Goal: Information Seeking & Learning: Learn about a topic

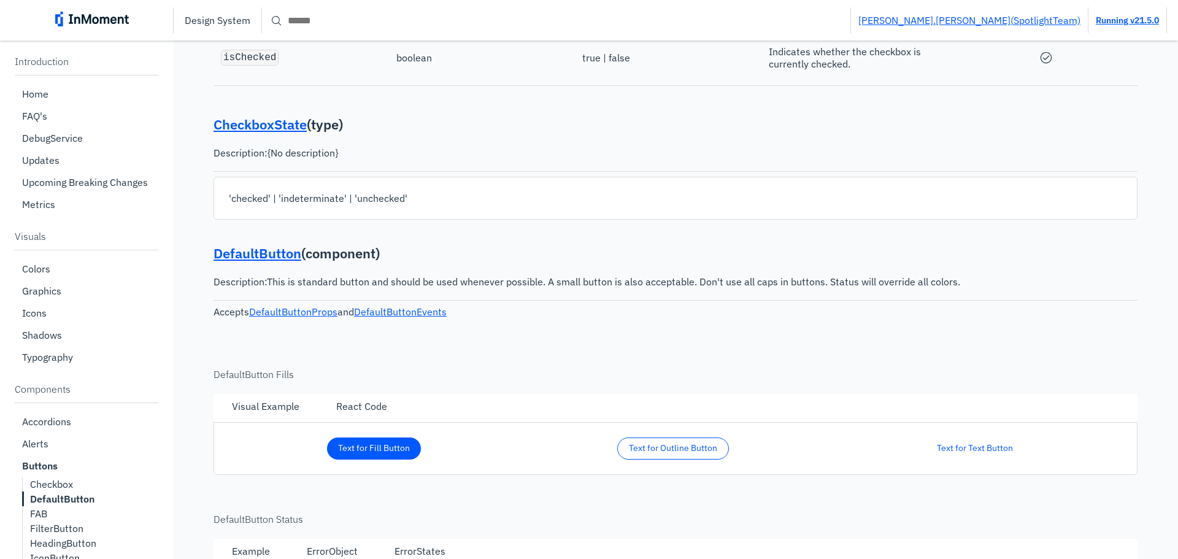
scroll to position [2167, 0]
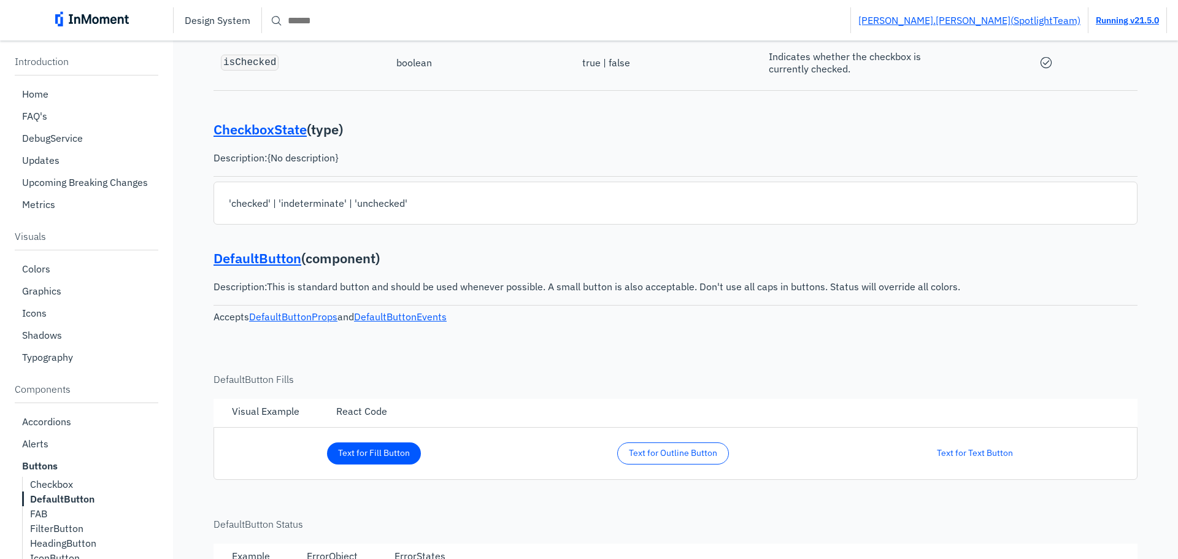
click at [351, 35] on div "Design System bence.bohus ( Spotlight Team) Running v 21.5.0" at bounding box center [589, 20] width 1178 height 40
click at [347, 25] on input "Search" at bounding box center [556, 20] width 588 height 22
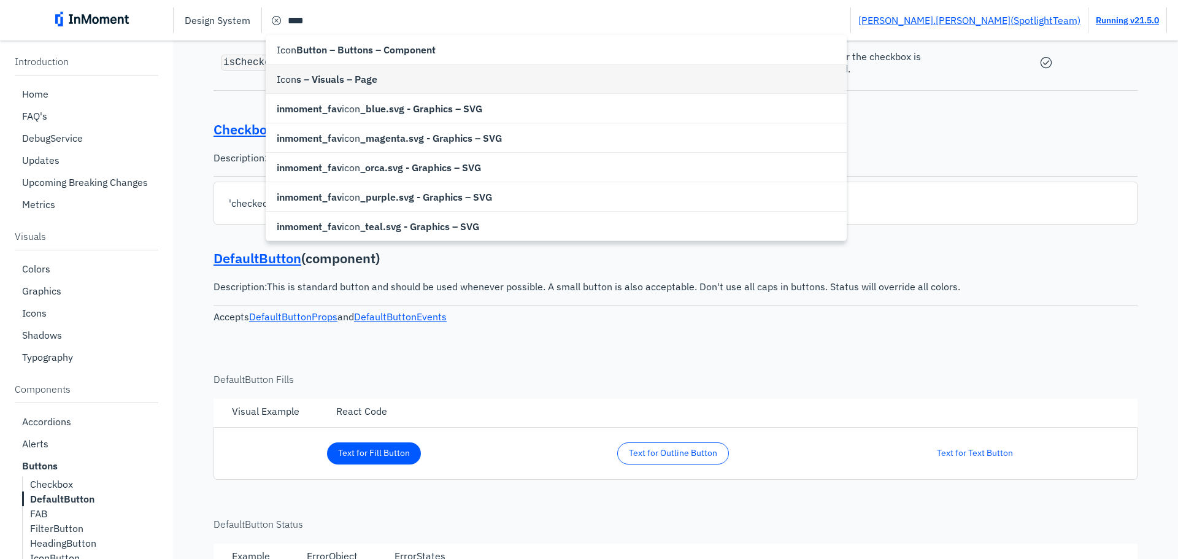
type input "**********"
click at [349, 76] on span "s – Visuals – Page" at bounding box center [336, 79] width 81 height 15
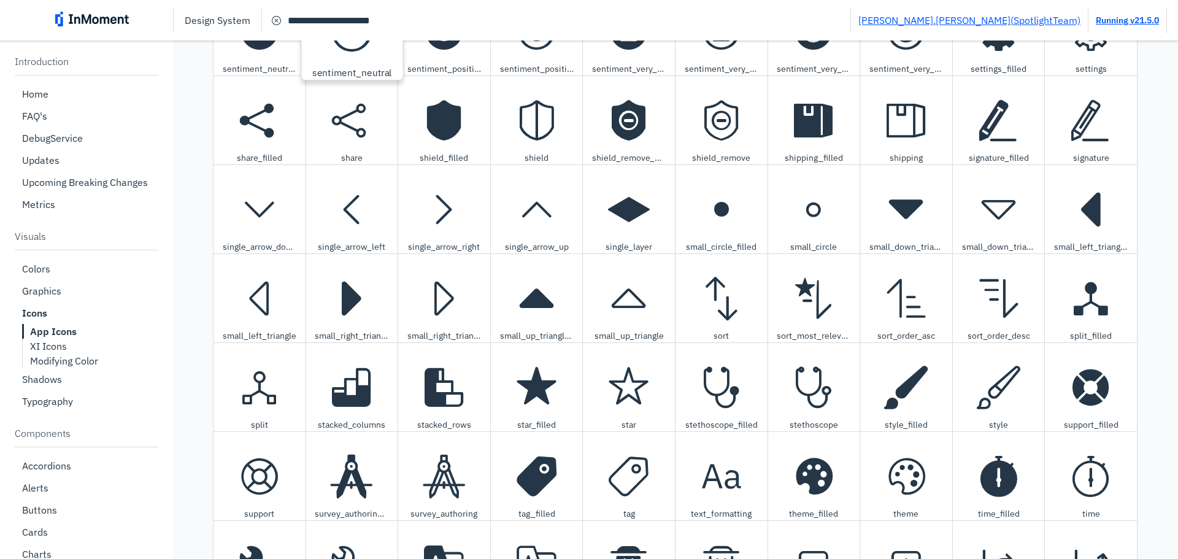
scroll to position [4676, 0]
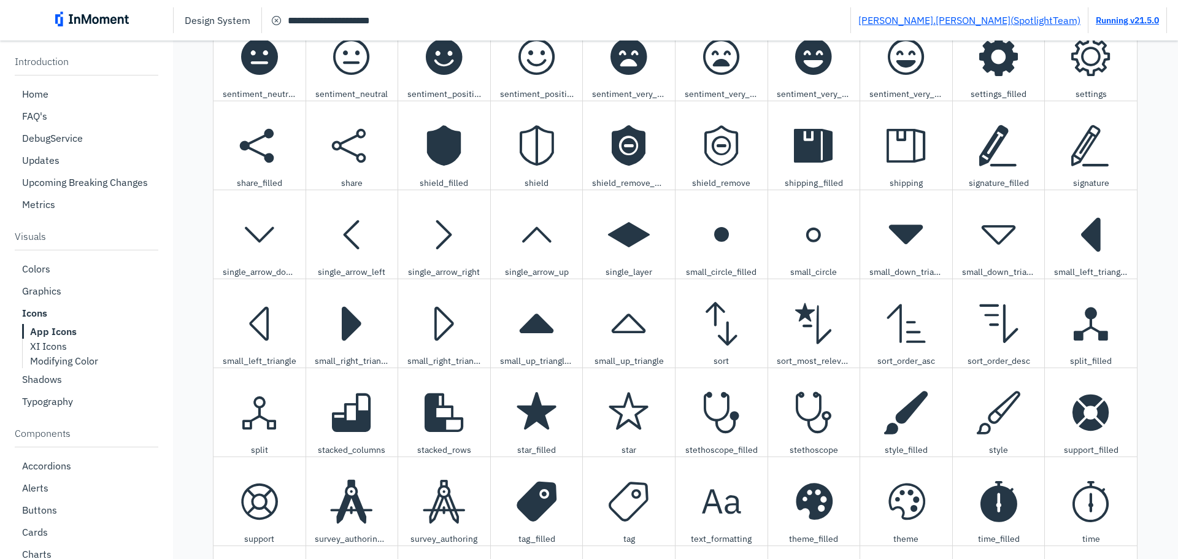
click at [394, 15] on input "**********" at bounding box center [556, 20] width 588 height 22
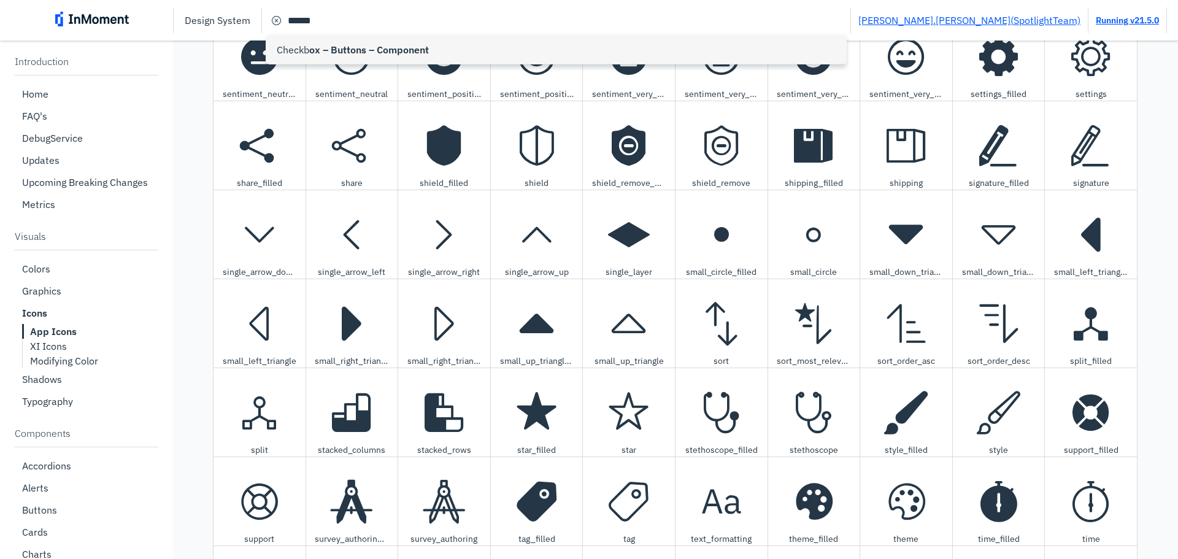
type input "**********"
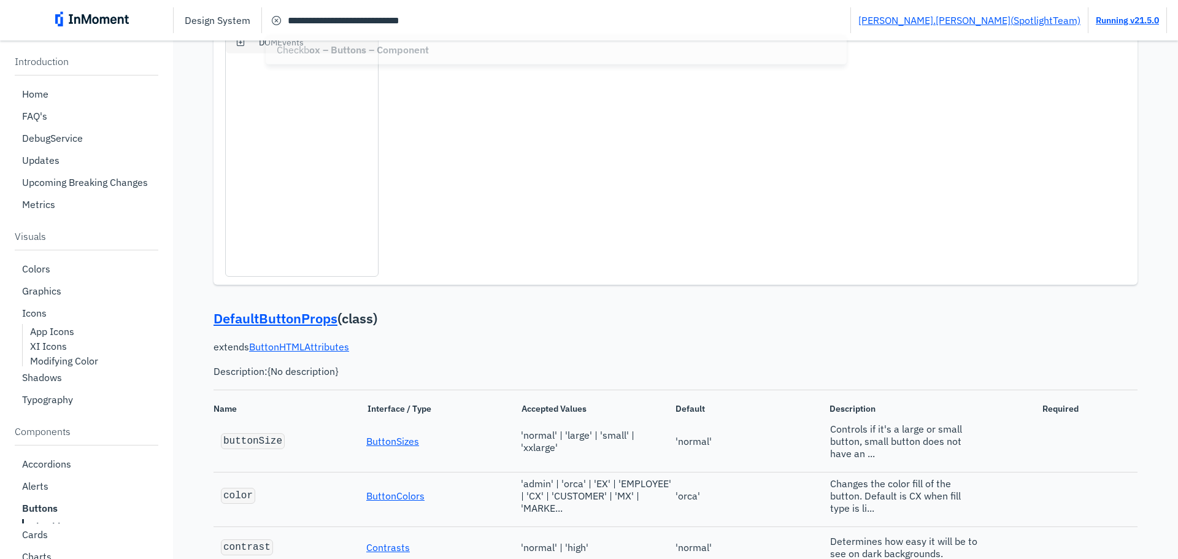
type input "*****"
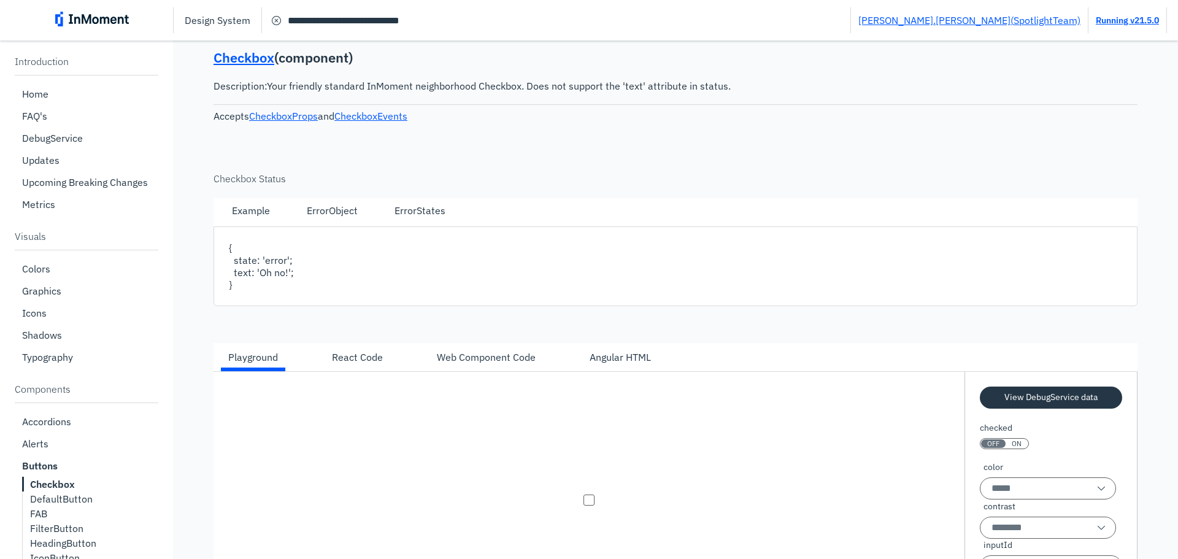
scroll to position [466, 0]
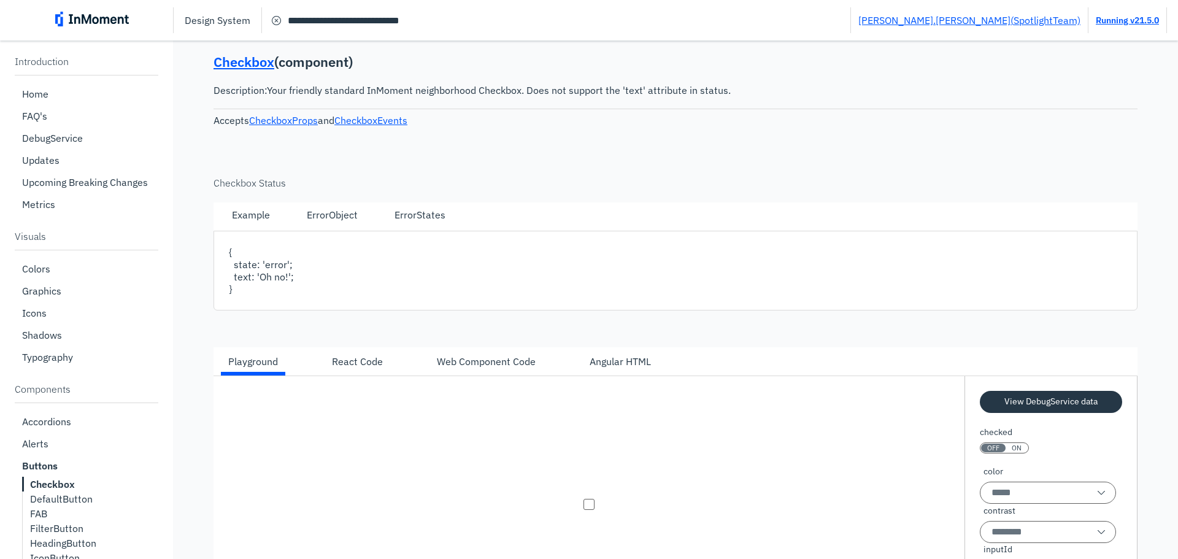
drag, startPoint x: 338, startPoint y: 53, endPoint x: 1021, endPoint y: 129, distance: 687.0
click at [1021, 129] on div "Checkbox ( component ) Description: Your friendly standard InMoment neighborhoo…" at bounding box center [675, 405] width 924 height 731
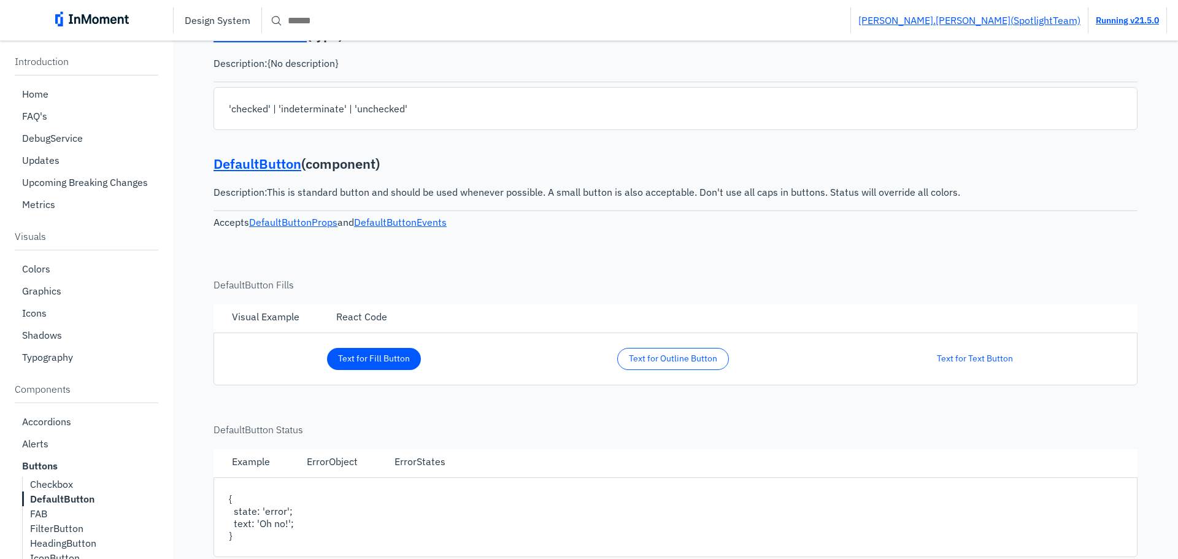
scroll to position [2290, 0]
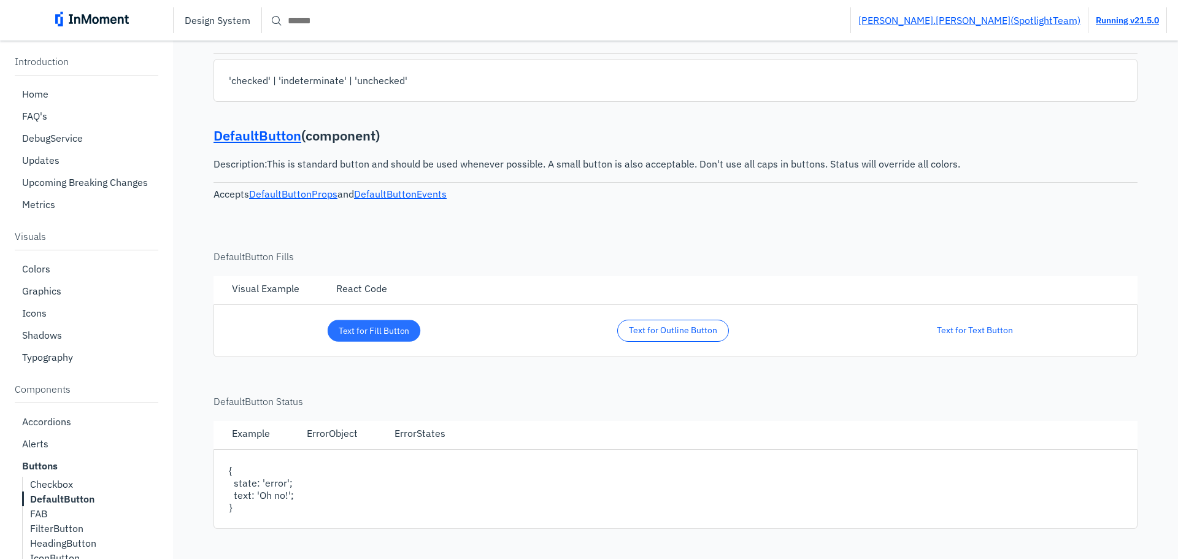
click at [393, 336] on pre "Text for Fill Button" at bounding box center [374, 330] width 71 height 10
click at [650, 336] on pre "Text for Outline Button" at bounding box center [673, 331] width 82 height 10
click at [669, 336] on pre "Text for Outline Button" at bounding box center [672, 330] width 87 height 10
click at [978, 336] on pre "Text for Text Button" at bounding box center [974, 331] width 73 height 10
click at [978, 336] on pre "Text for Text Button" at bounding box center [975, 330] width 77 height 10
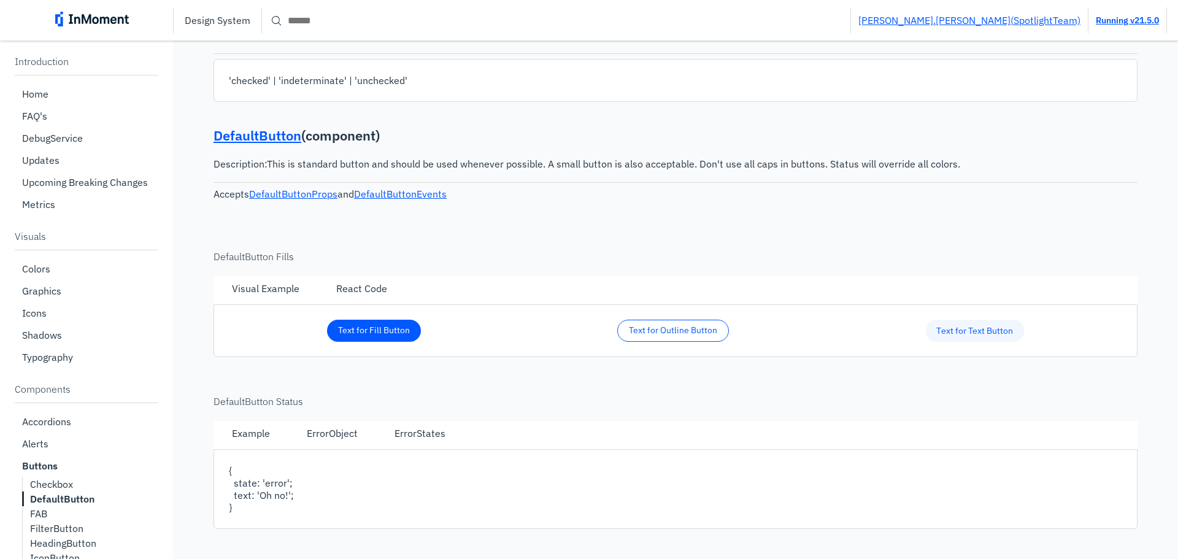
click at [977, 336] on pre "Text for Text Button" at bounding box center [974, 330] width 77 height 10
click at [677, 342] on button "Text for Outline Button" at bounding box center [673, 331] width 112 height 22
click at [680, 342] on button "Text for Outline Button" at bounding box center [673, 331] width 112 height 22
drag, startPoint x: 681, startPoint y: 349, endPoint x: 625, endPoint y: 350, distance: 56.4
click at [681, 341] on button "Text for Outline Button" at bounding box center [673, 330] width 105 height 21
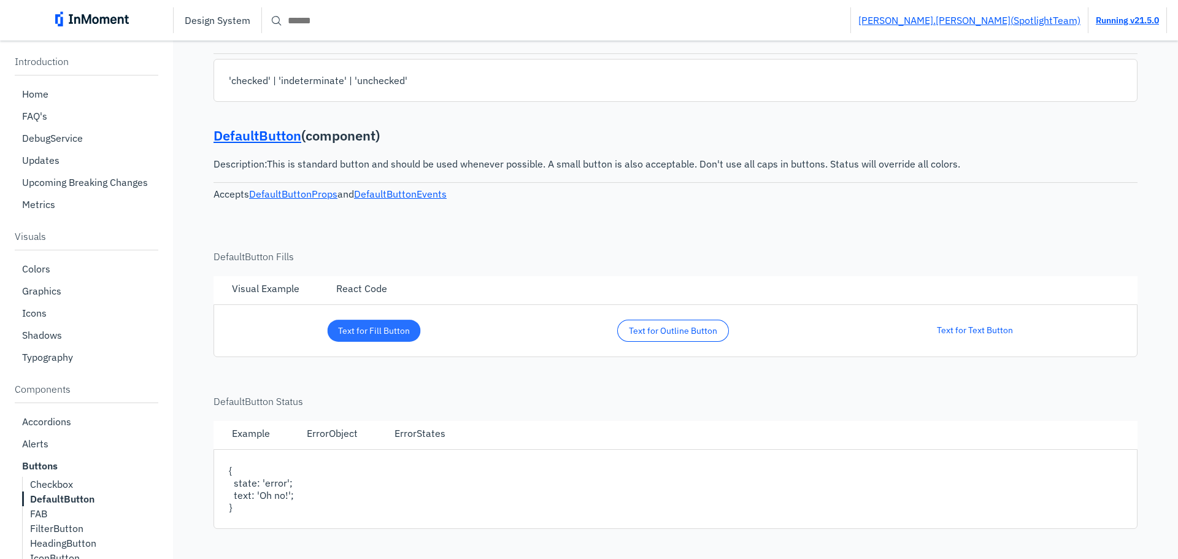
click at [395, 336] on pre "Text for Fill Button" at bounding box center [374, 330] width 71 height 10
click at [393, 336] on pre "Text for Fill Button" at bounding box center [374, 330] width 72 height 10
click at [393, 336] on pre "Text for Fill Button" at bounding box center [374, 331] width 68 height 10
click at [393, 336] on pre "Text for Fill Button" at bounding box center [373, 330] width 73 height 10
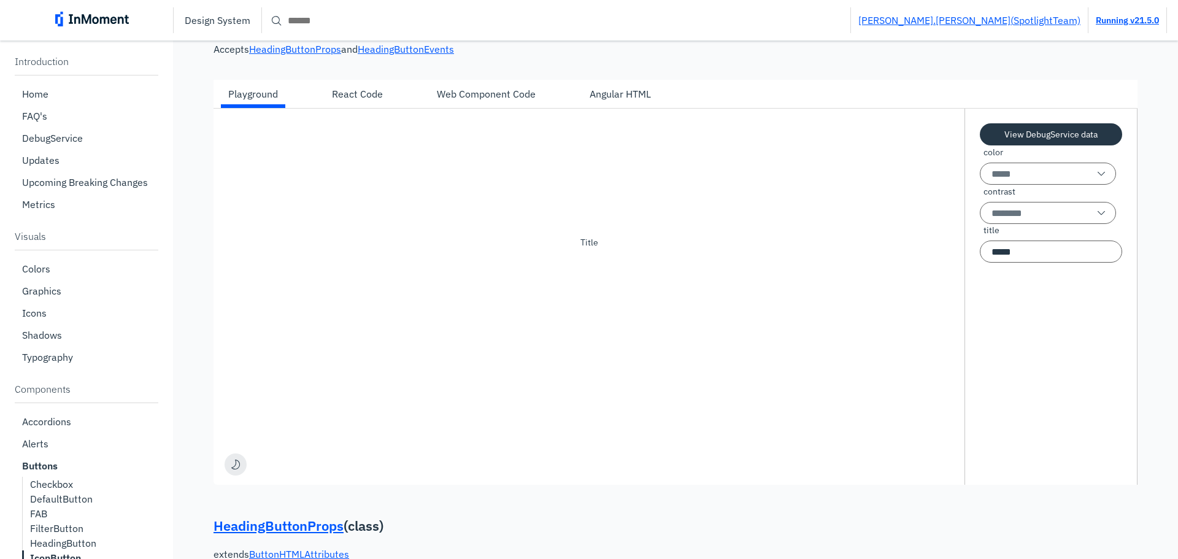
scroll to position [9834, 0]
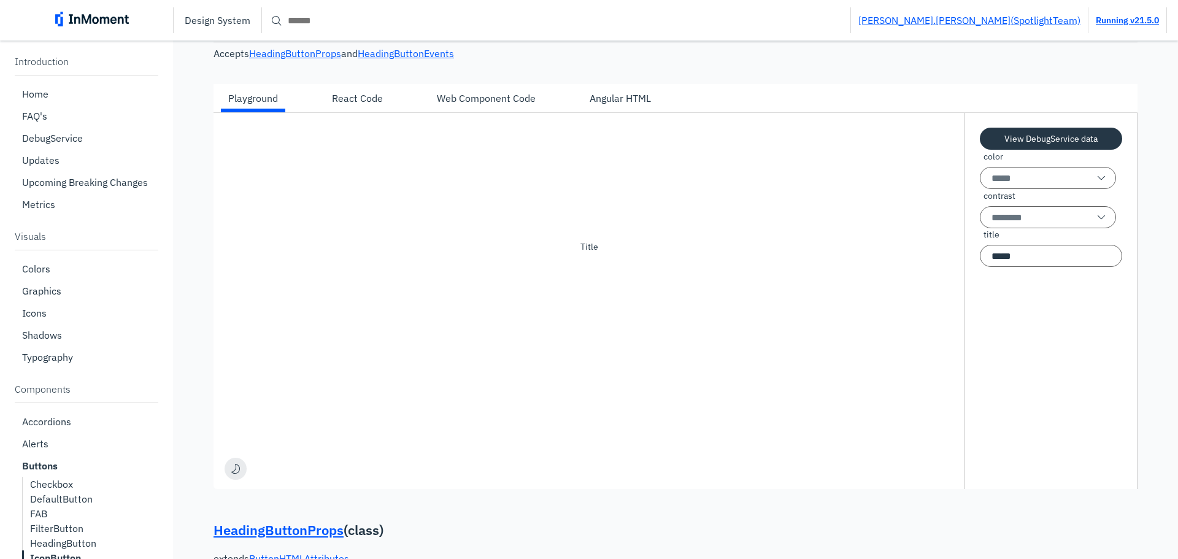
click at [581, 258] on button "Title" at bounding box center [589, 247] width 22 height 22
click at [588, 258] on button "Title" at bounding box center [589, 247] width 22 height 22
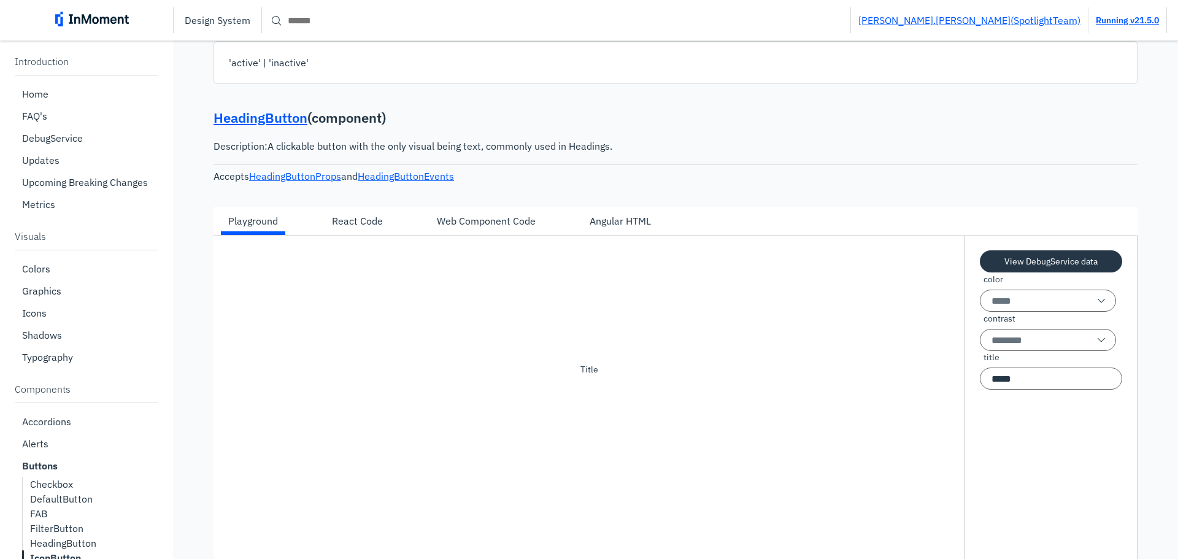
scroll to position [9773, 0]
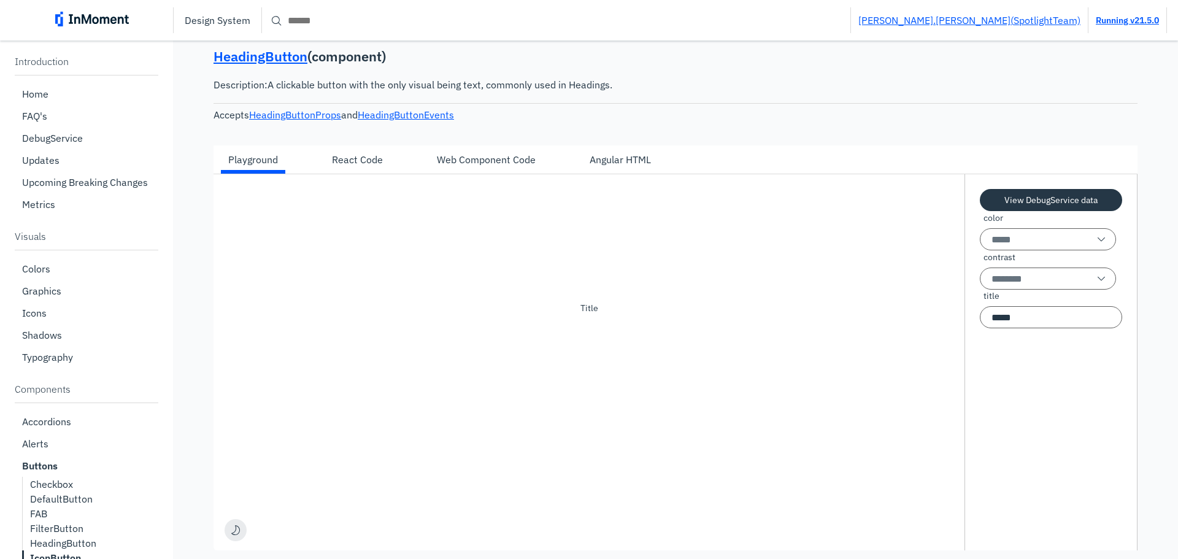
click at [592, 319] on button "Title" at bounding box center [589, 308] width 22 height 22
click at [591, 319] on button "Title" at bounding box center [589, 308] width 22 height 22
click at [586, 319] on button "Title" at bounding box center [589, 308] width 22 height 22
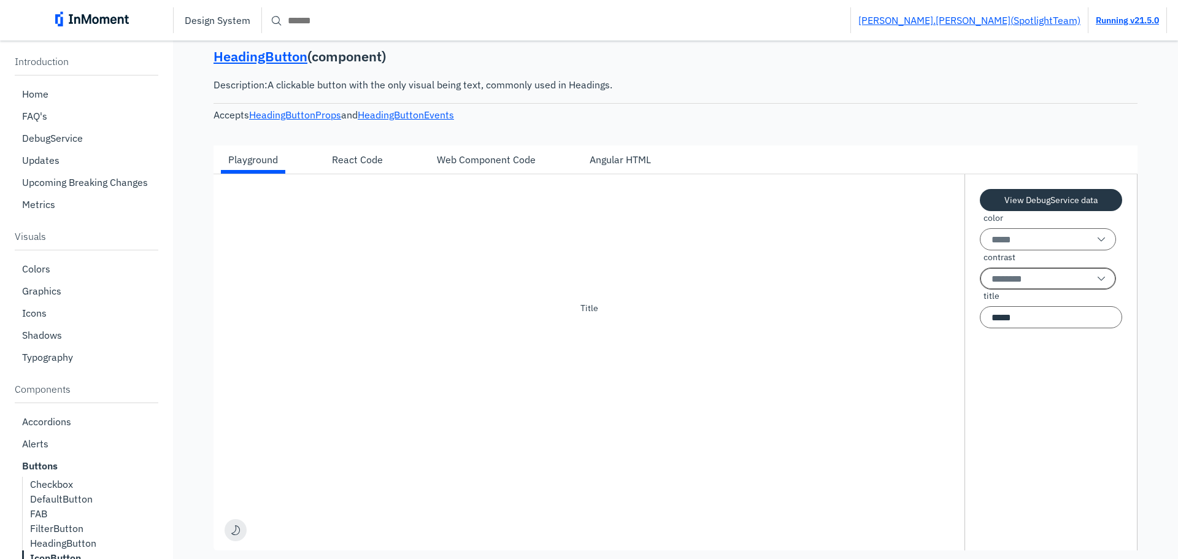
click at [1010, 290] on input "contrast" at bounding box center [1048, 278] width 136 height 22
click at [1003, 250] on input "color" at bounding box center [1048, 239] width 136 height 22
click at [1010, 250] on input "color" at bounding box center [1048, 239] width 136 height 22
click at [1016, 366] on p "PRODUCT" at bounding box center [1000, 360] width 38 height 13
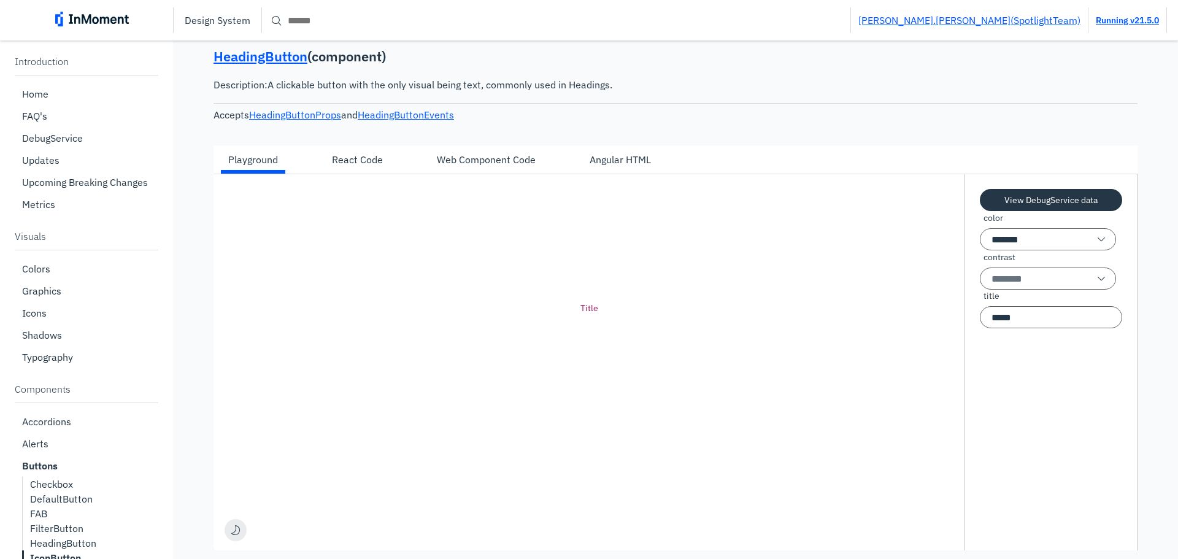
click at [587, 319] on button "Title" at bounding box center [589, 308] width 22 height 22
click at [1007, 250] on input "*******" at bounding box center [1048, 239] width 136 height 22
click at [1011, 309] on div "EX" at bounding box center [1040, 303] width 141 height 29
type input "**"
click at [329, 25] on input "Search" at bounding box center [556, 20] width 588 height 22
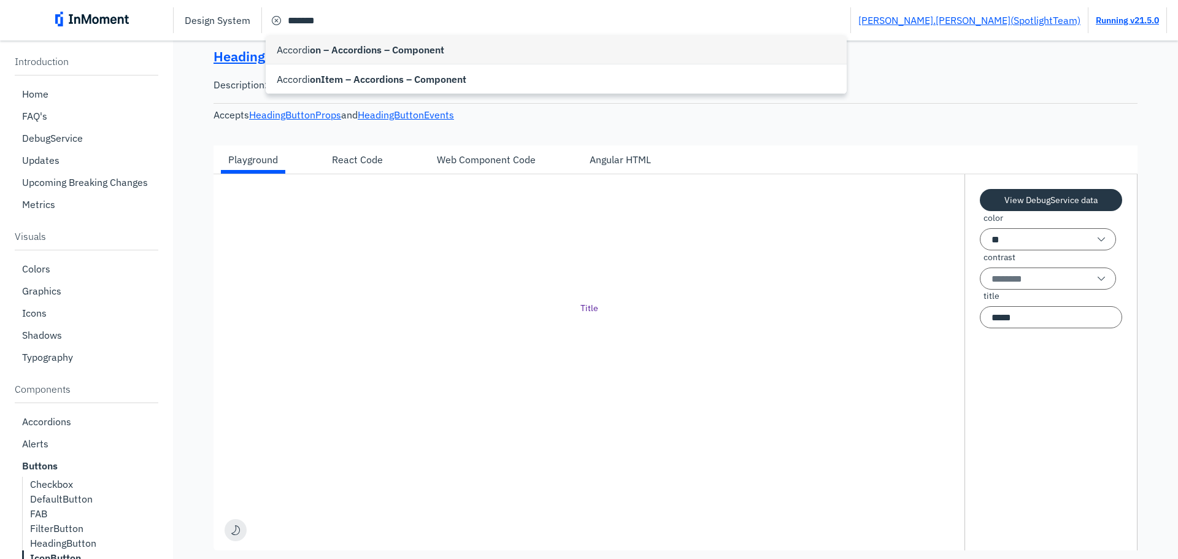
type input "**********"
click at [356, 44] on span "on – Accordions – Component" at bounding box center [377, 49] width 134 height 15
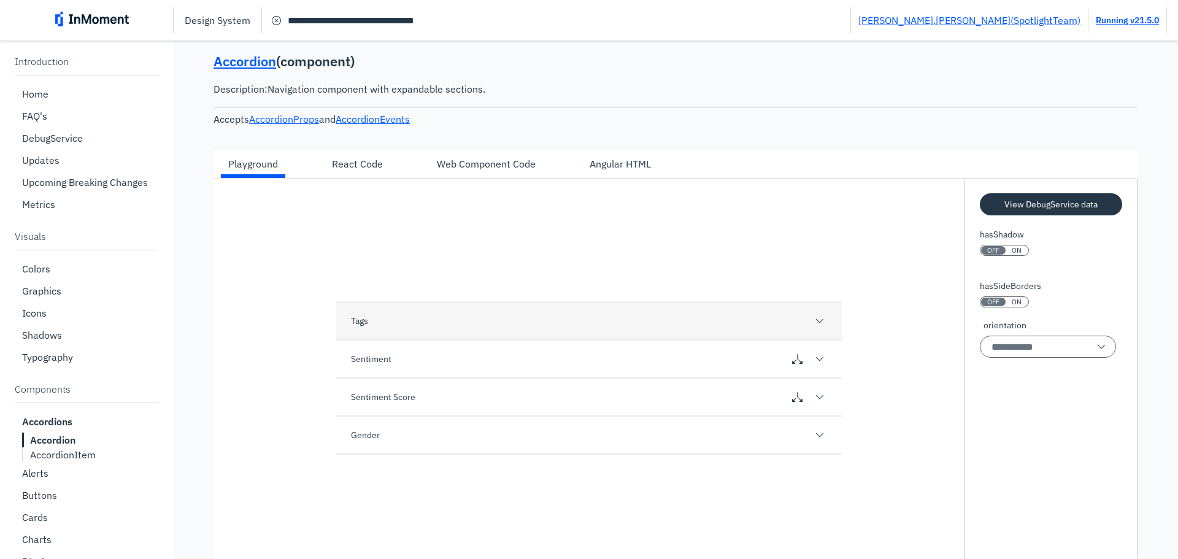
scroll to position [80, 0]
click at [694, 359] on div "Sentiment" at bounding box center [588, 359] width 505 height 38
click at [698, 356] on div "Sentiment" at bounding box center [588, 359] width 505 height 38
click at [653, 313] on div "Tags" at bounding box center [588, 321] width 505 height 38
click at [526, 408] on div "Sentiment Score" at bounding box center [588, 397] width 505 height 38
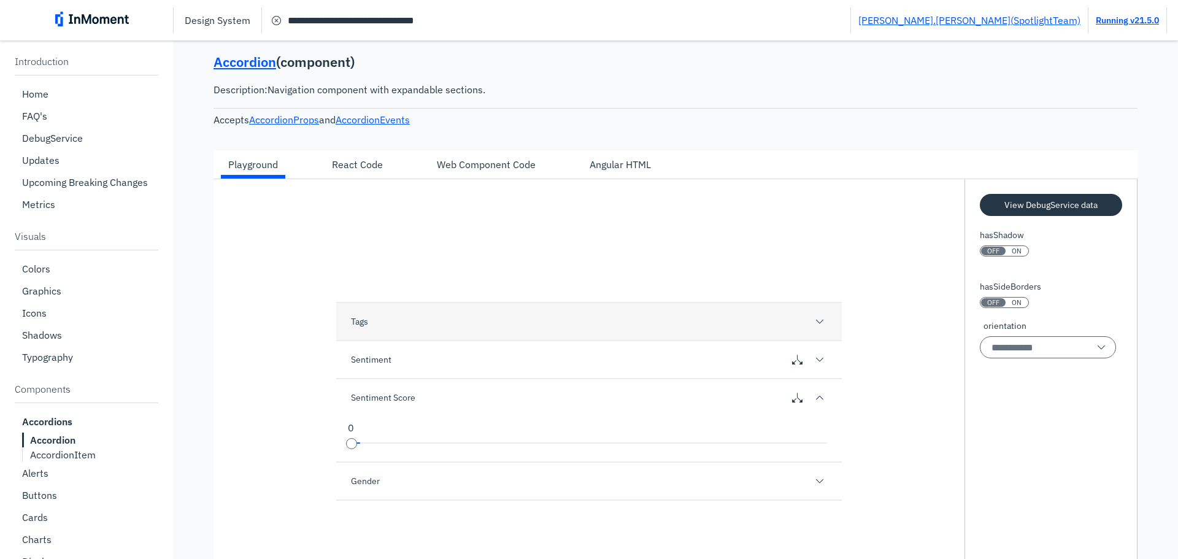
click at [507, 483] on div "Gender" at bounding box center [588, 480] width 505 height 38
click at [464, 328] on div "Tags" at bounding box center [588, 321] width 505 height 38
click at [1005, 253] on div "ON" at bounding box center [1016, 251] width 22 height 9
click at [1010, 353] on input "orientation" at bounding box center [1048, 347] width 136 height 22
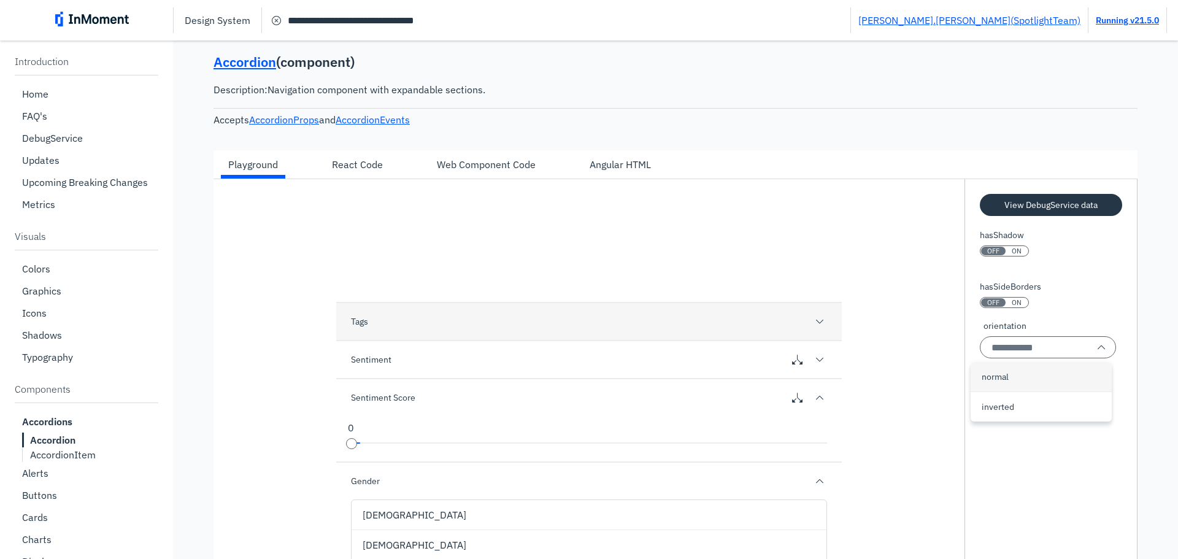
click at [1018, 380] on div "normal" at bounding box center [1000, 376] width 38 height 15
click at [1015, 350] on input "******" at bounding box center [1048, 347] width 136 height 22
click at [1012, 402] on p "inverted" at bounding box center [997, 407] width 33 height 13
type input "********"
click at [946, 380] on div "Tags Sentiment Negative Positive Neutral Sentiment Score 0 0 to 0 128 Gender Ma…" at bounding box center [588, 469] width 751 height 580
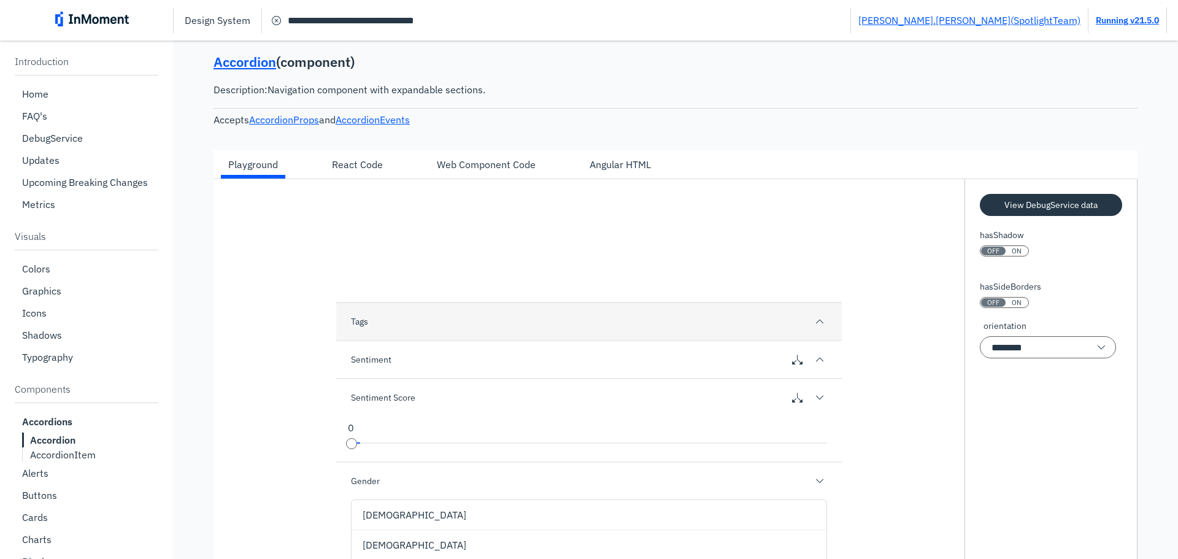
click at [507, 167] on div "Web Component Code" at bounding box center [486, 164] width 99 height 15
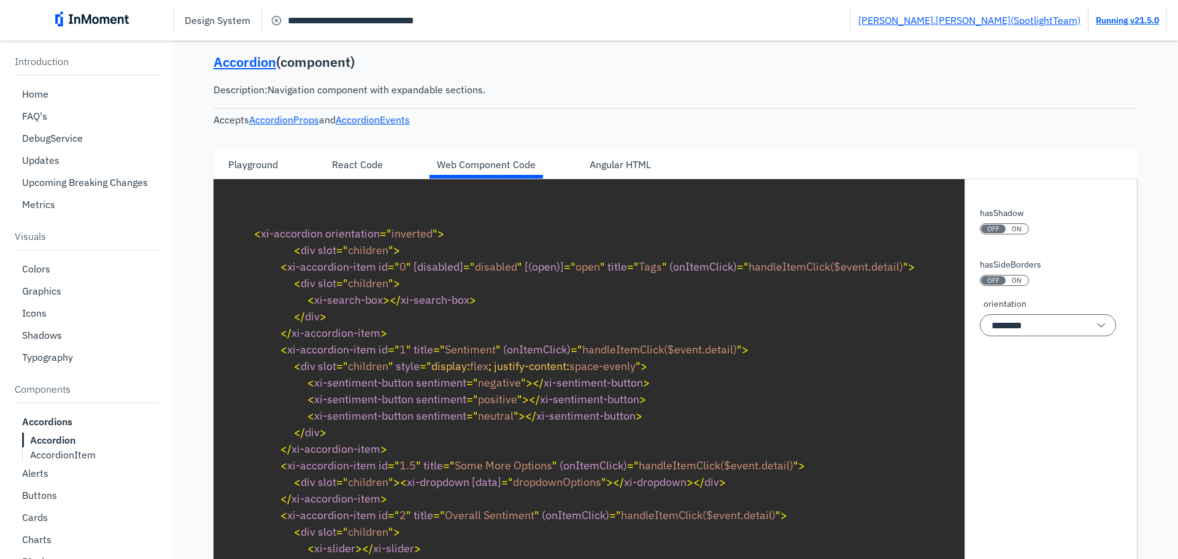
click at [638, 167] on div "Angular HTML" at bounding box center [619, 164] width 61 height 15
type textarea "**********"
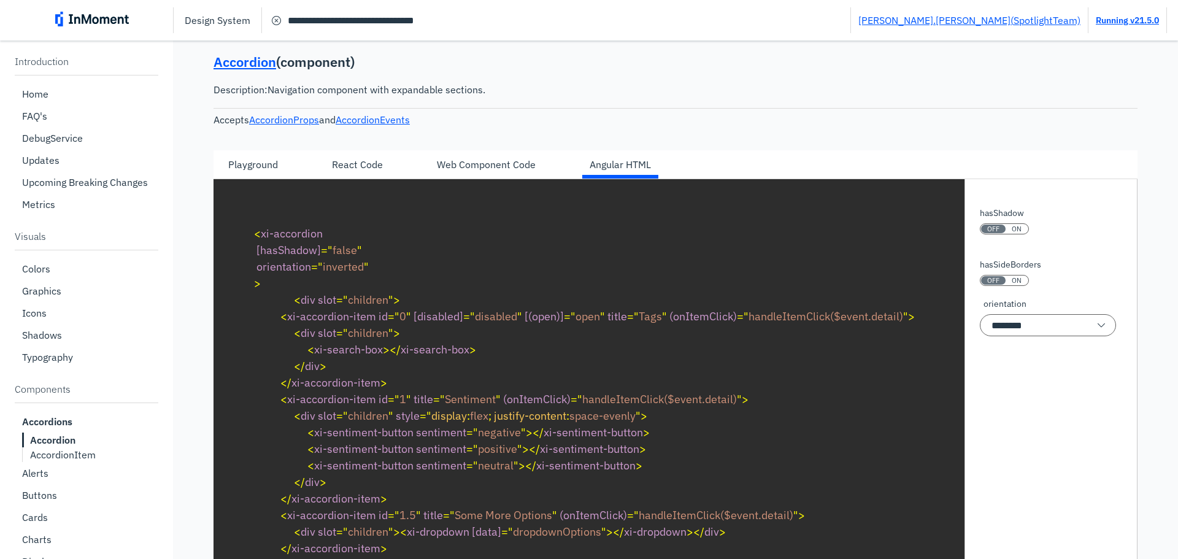
click at [283, 168] on div "Playground" at bounding box center [253, 164] width 64 height 21
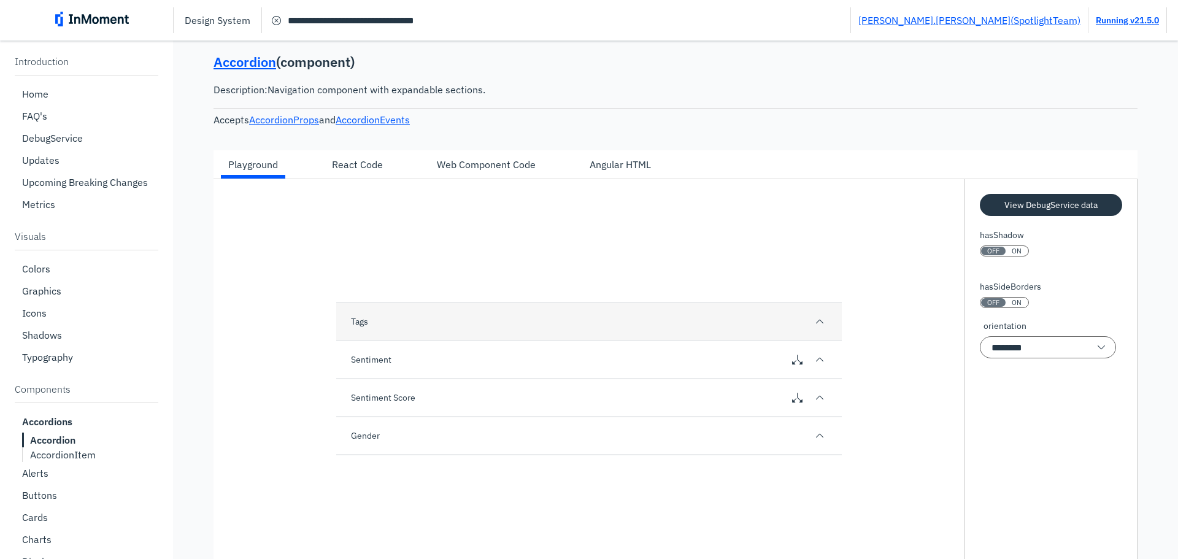
click at [709, 366] on div "Sentiment" at bounding box center [588, 359] width 505 height 38
click at [624, 439] on div "Sentiment Score" at bounding box center [588, 434] width 505 height 38
click at [584, 328] on div "Tags" at bounding box center [588, 321] width 505 height 38
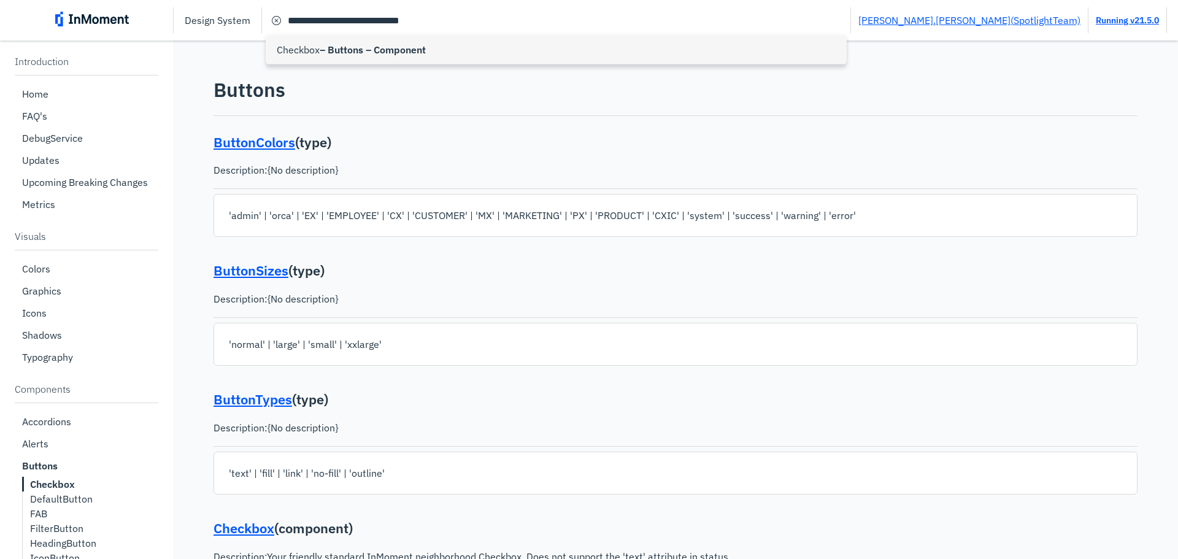
click at [383, 51] on span "– Buttons – Component" at bounding box center [373, 49] width 106 height 15
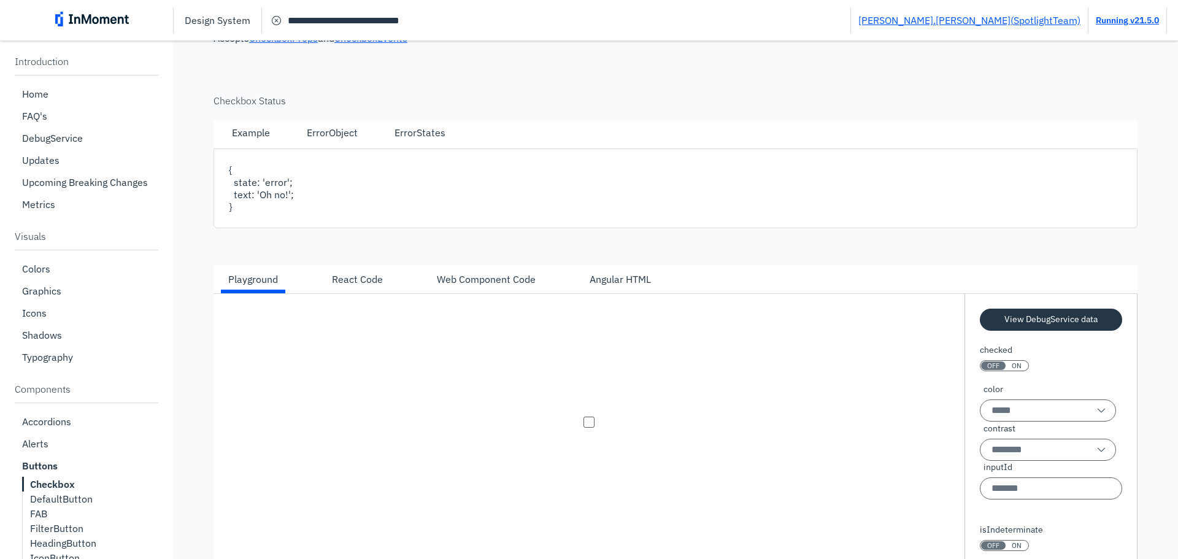
scroll to position [650, 0]
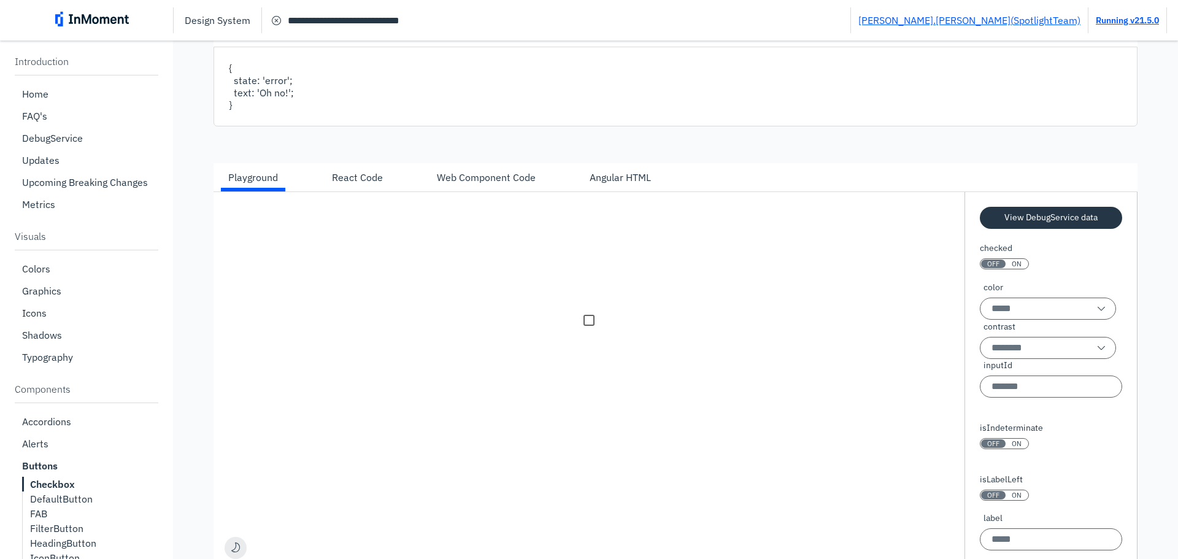
click at [586, 320] on div at bounding box center [588, 320] width 11 height 11
click at [586, 321] on span "checkmark icon" at bounding box center [588, 320] width 11 height 11
click at [612, 191] on div "Checkbox ( component ) Description: Your friendly standard InMoment neighborhoo…" at bounding box center [675, 221] width 924 height 731
click at [604, 174] on div at bounding box center [604, 174] width 0 height 0
click at [639, 251] on div at bounding box center [588, 320] width 751 height 256
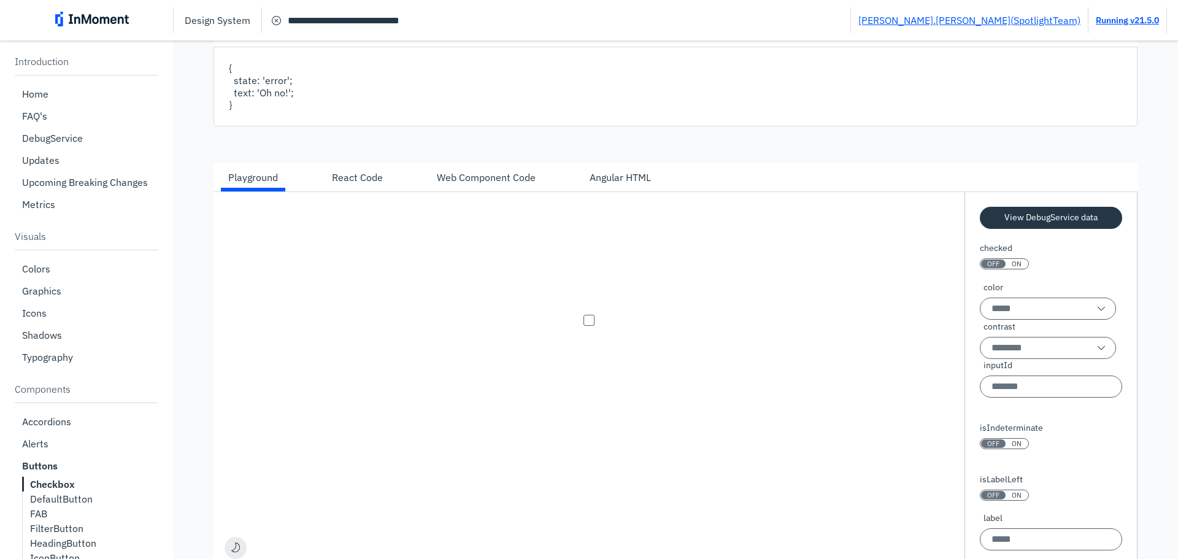
click at [623, 182] on div "Angular HTML" at bounding box center [619, 177] width 61 height 15
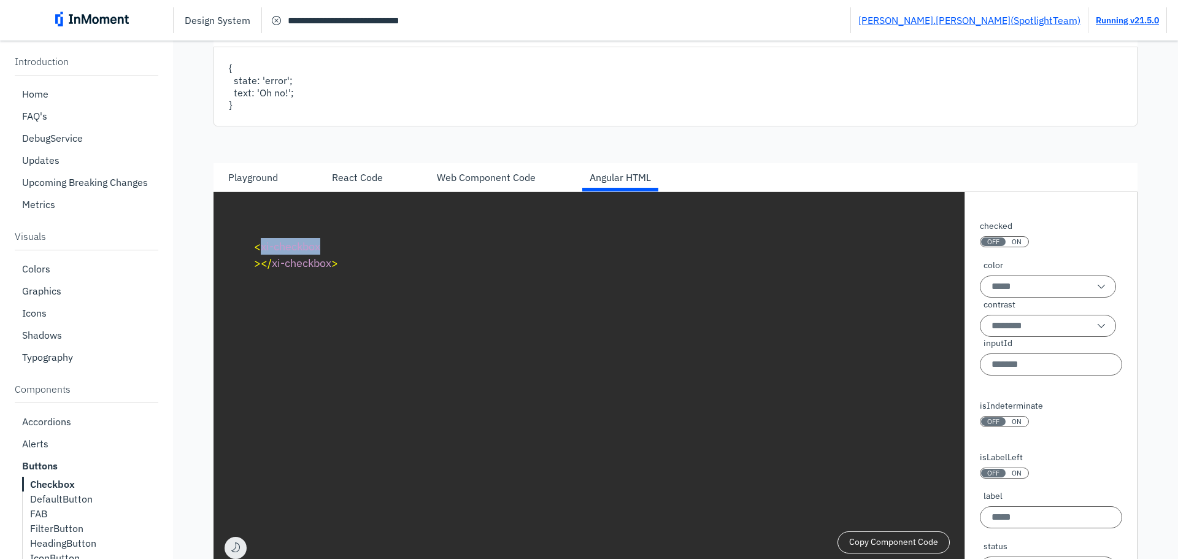
drag, startPoint x: 319, startPoint y: 245, endPoint x: 261, endPoint y: 246, distance: 58.3
click at [261, 246] on span "< xi-checkbox" at bounding box center [287, 246] width 66 height 14
copy span "xi-checkbox"
click at [472, 15] on input "**********" at bounding box center [556, 20] width 588 height 22
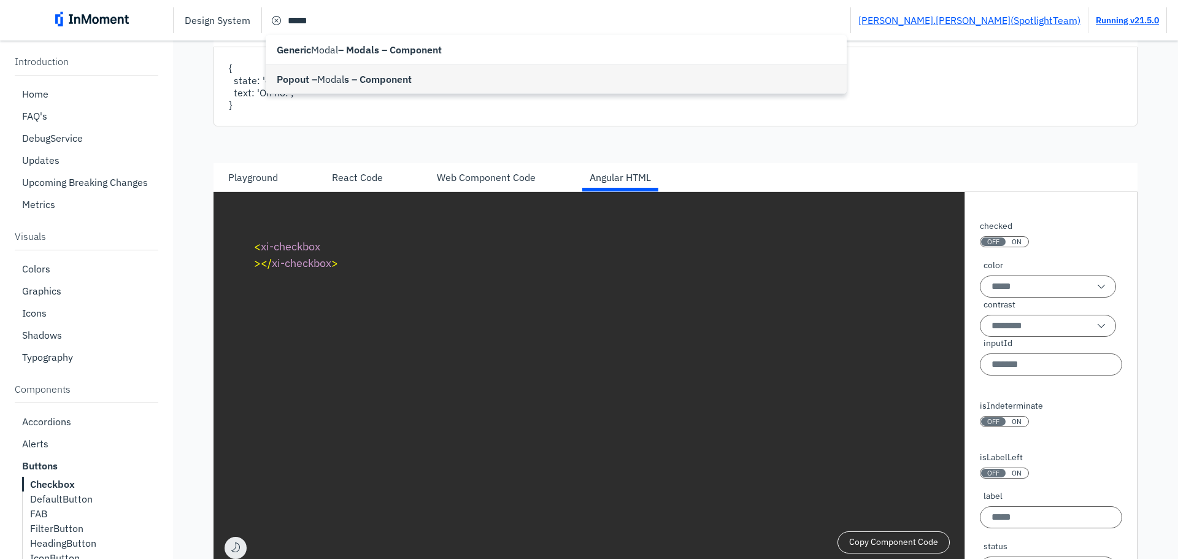
type input "**********"
click at [383, 80] on span "s – Component" at bounding box center [377, 79] width 67 height 15
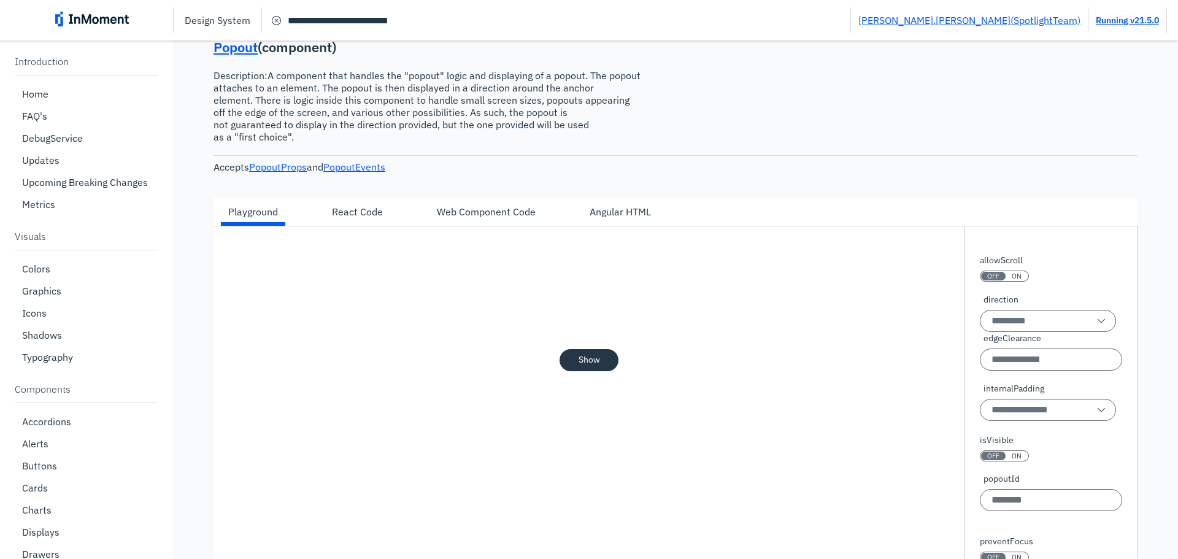
scroll to position [3242, 0]
click at [581, 364] on pre "Show" at bounding box center [588, 359] width 21 height 10
click at [597, 278] on div "Children!" at bounding box center [589, 280] width 40 height 12
click at [471, 15] on input "**********" at bounding box center [556, 20] width 588 height 22
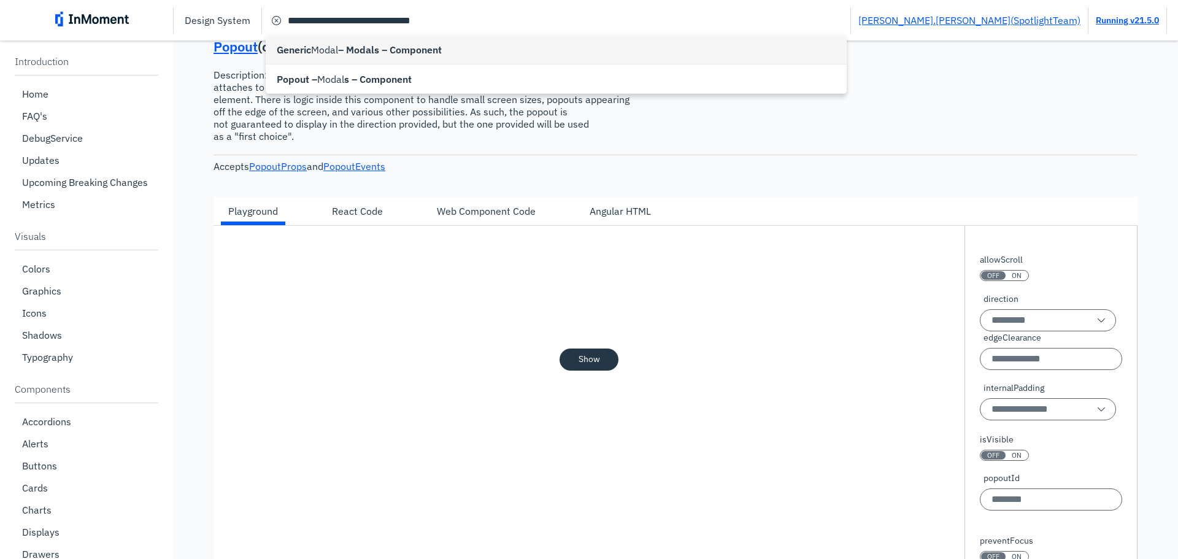
click at [431, 40] on div "Generic Modal – Modals – Component" at bounding box center [556, 49] width 581 height 29
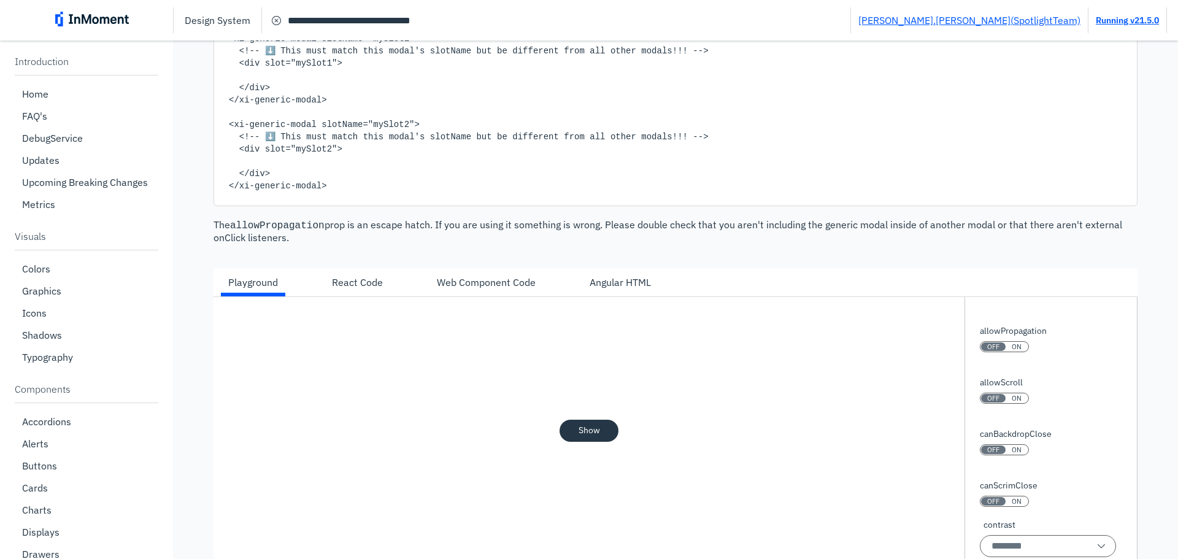
scroll to position [672, 0]
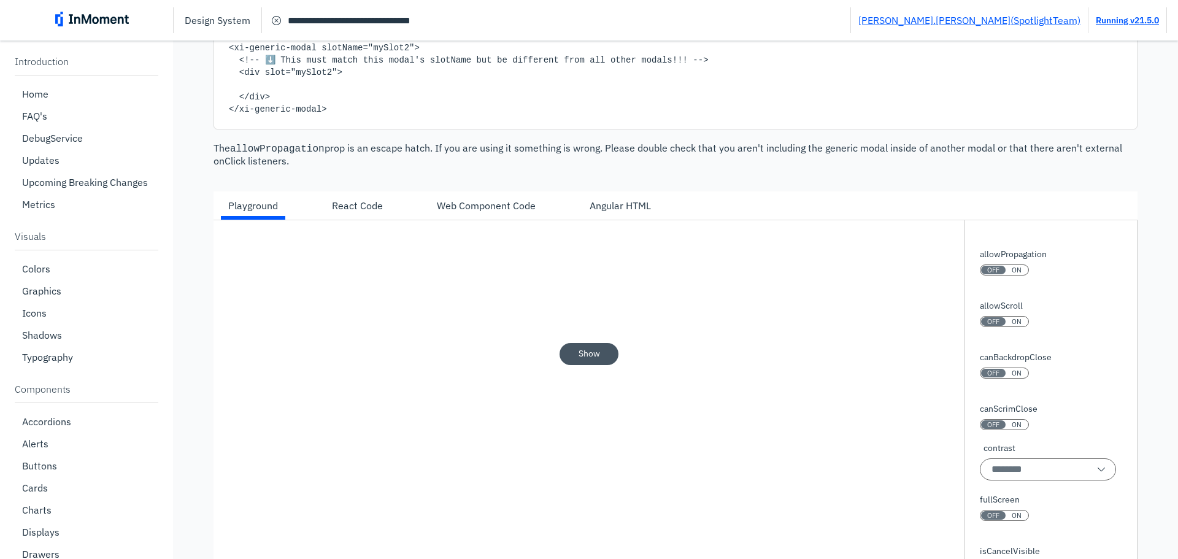
click at [589, 355] on pre "Show" at bounding box center [588, 353] width 21 height 10
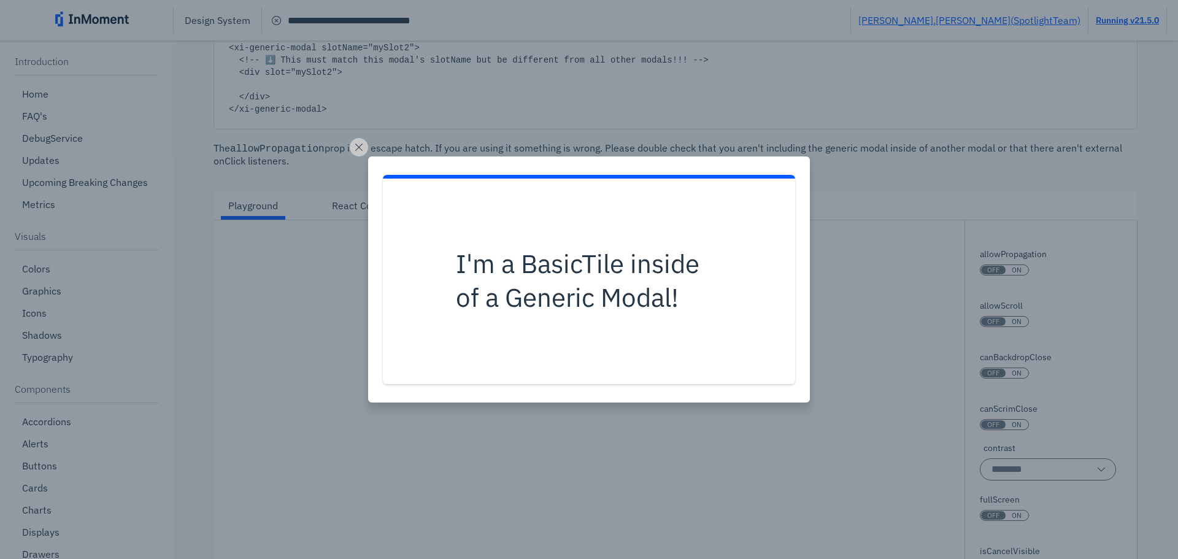
click at [807, 338] on div "I'm a BasicTile inside of a Generic Modal!" at bounding box center [589, 278] width 442 height 245
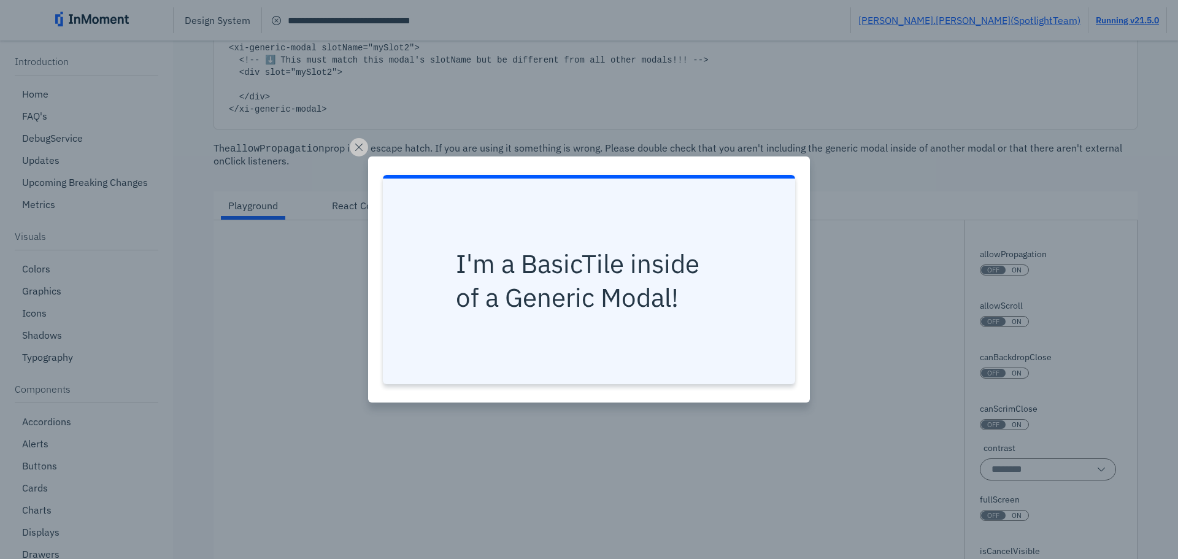
click at [730, 332] on div "I'm a BasicTile inside of a Generic Modal!" at bounding box center [588, 281] width 389 height 190
click at [749, 329] on div "I'm a BasicTile inside of a Generic Modal!" at bounding box center [588, 281] width 389 height 190
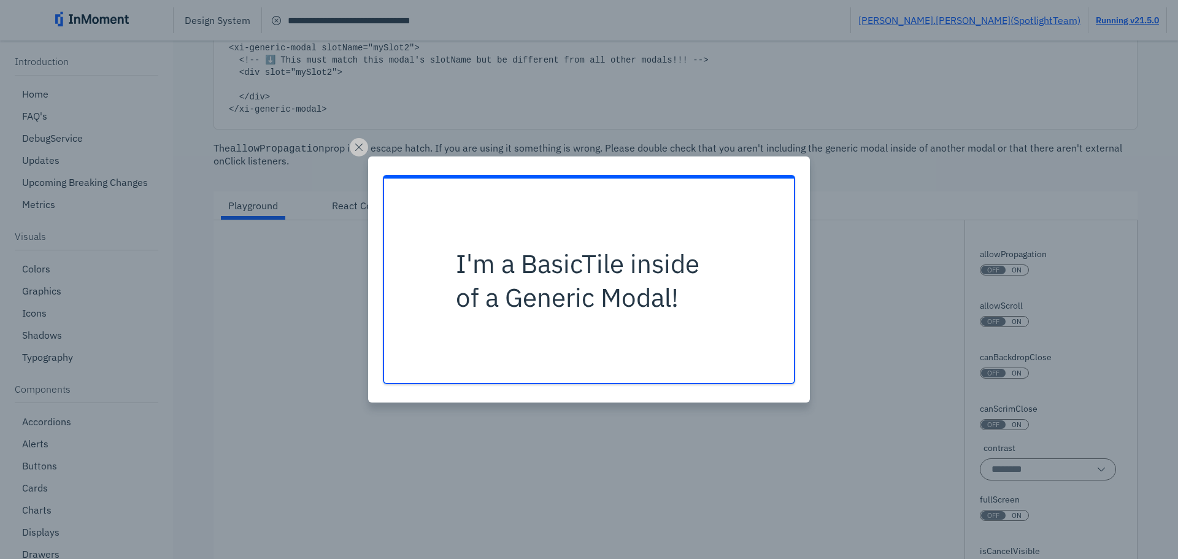
click at [889, 328] on div "I'm a BasicTile inside of a Generic Modal!" at bounding box center [589, 279] width 1178 height 559
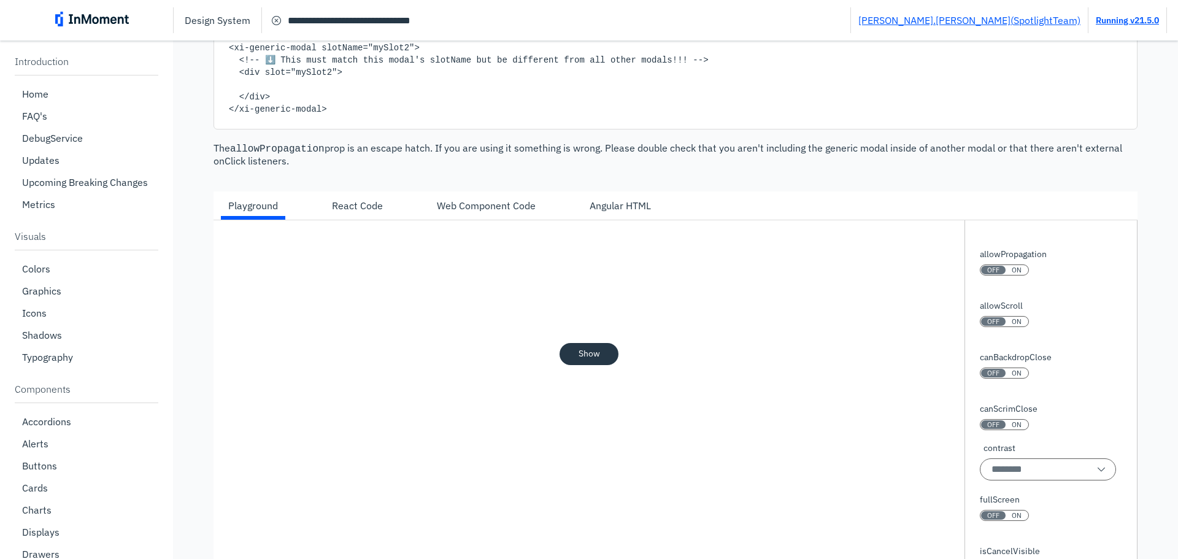
click at [608, 206] on div "Angular HTML" at bounding box center [619, 205] width 61 height 15
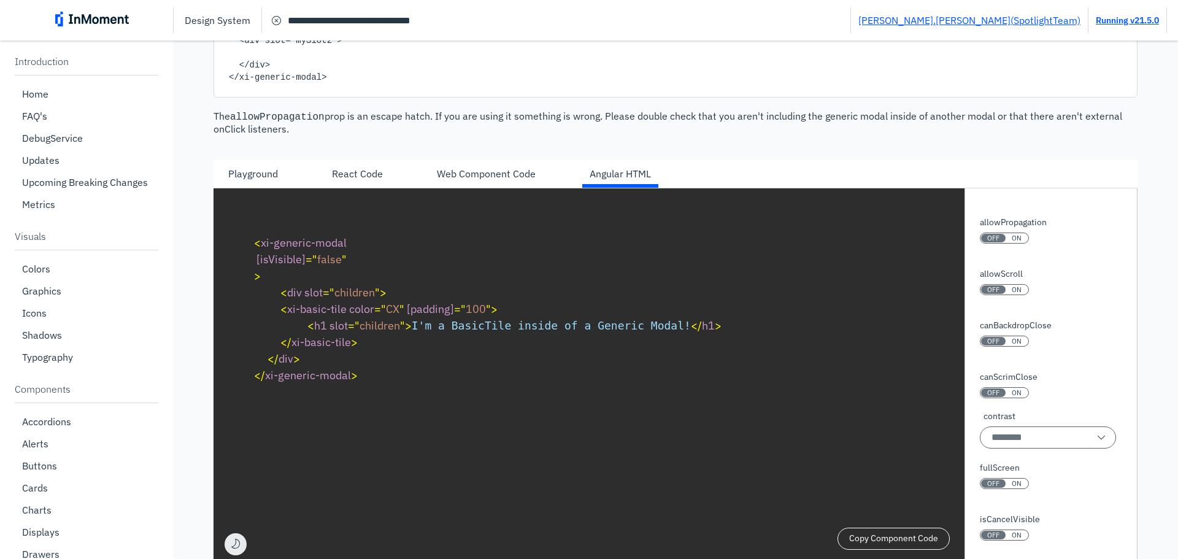
scroll to position [733, 0]
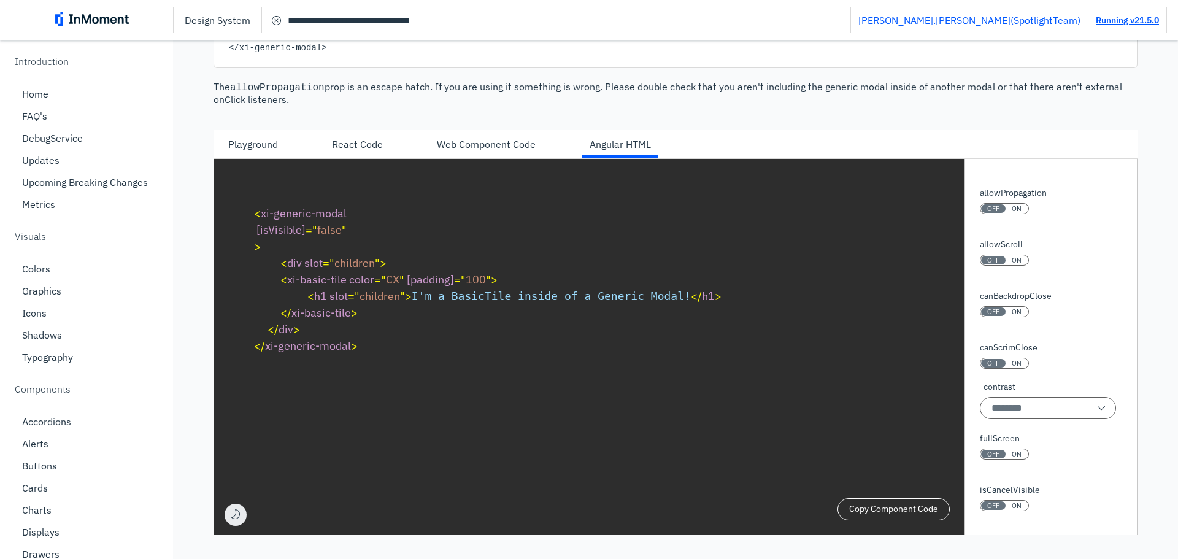
click at [462, 21] on input "**********" at bounding box center [556, 20] width 588 height 22
paste input "Search"
type input "**********"
